Goal: Entertainment & Leisure: Consume media (video, audio)

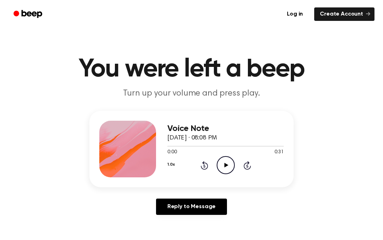
scroll to position [1, 0]
click at [230, 169] on icon "Play Audio" at bounding box center [226, 165] width 18 height 18
click at [228, 169] on icon "Pause Audio" at bounding box center [226, 165] width 18 height 18
click at [231, 168] on icon "Play Audio" at bounding box center [226, 165] width 18 height 18
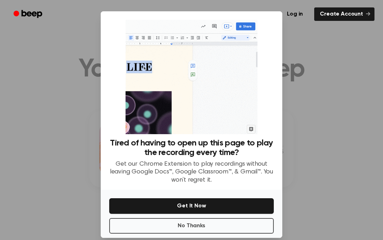
click at [225, 227] on button "No Thanks" at bounding box center [191, 226] width 164 height 16
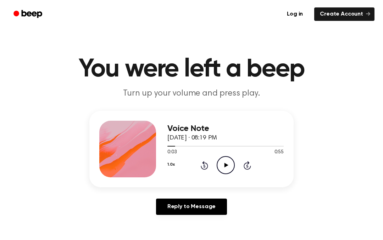
click at [224, 167] on icon "Play Audio" at bounding box center [226, 165] width 18 height 18
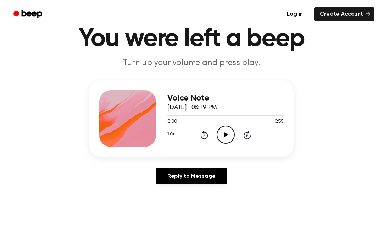
scroll to position [31, 0]
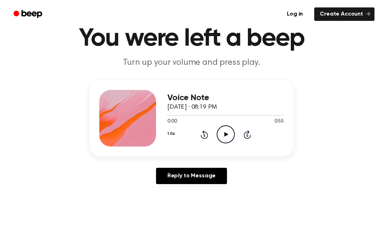
click at [229, 132] on icon "Play Audio" at bounding box center [226, 134] width 18 height 18
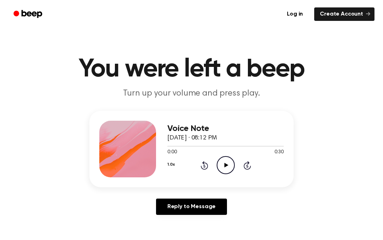
click at [222, 162] on icon "Play Audio" at bounding box center [226, 165] width 18 height 18
